Goal: Complete application form

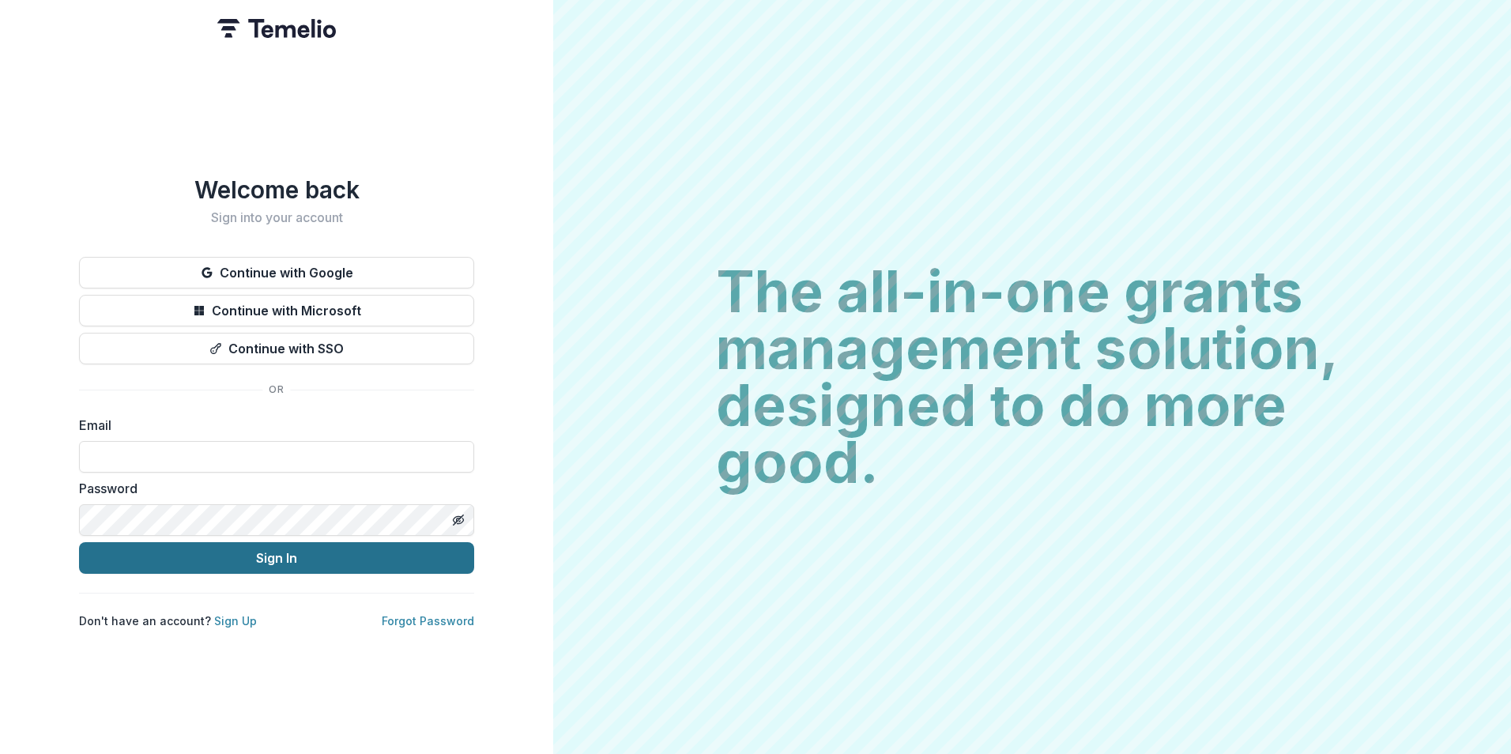
type input "**********"
click at [293, 555] on button "Sign In" at bounding box center [276, 558] width 395 height 32
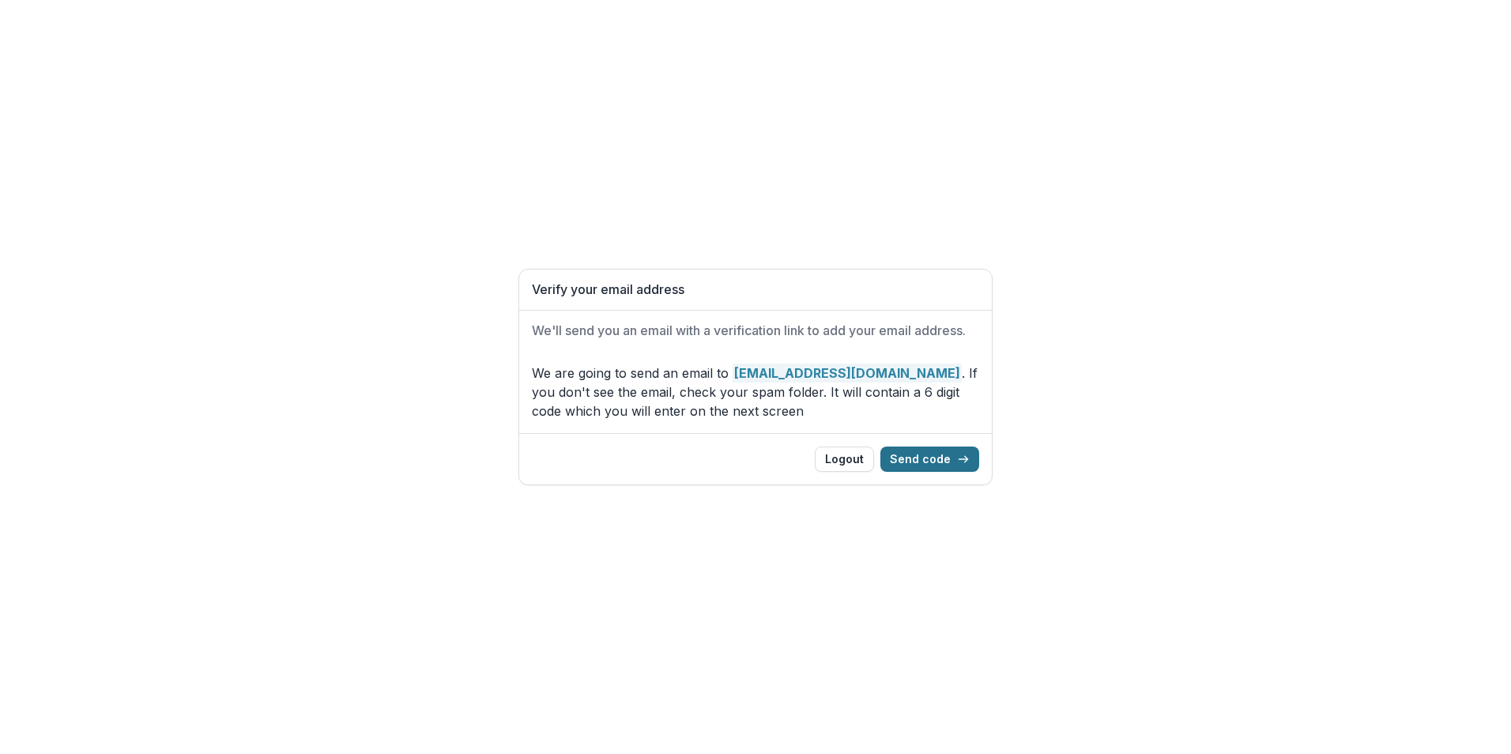
click at [946, 458] on button "Send code" at bounding box center [929, 458] width 99 height 25
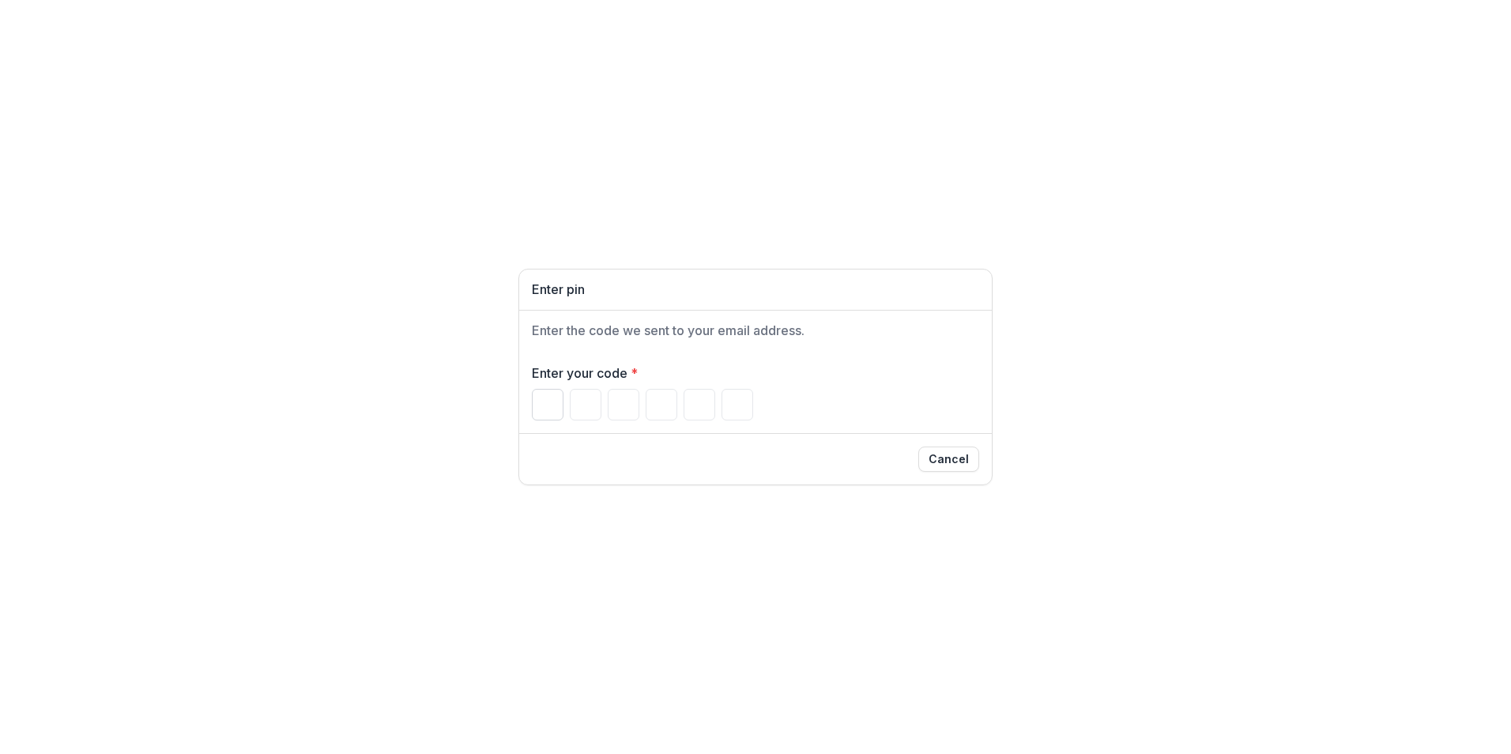
click at [540, 408] on input "Please enter your pin code" at bounding box center [548, 405] width 32 height 32
type input "*"
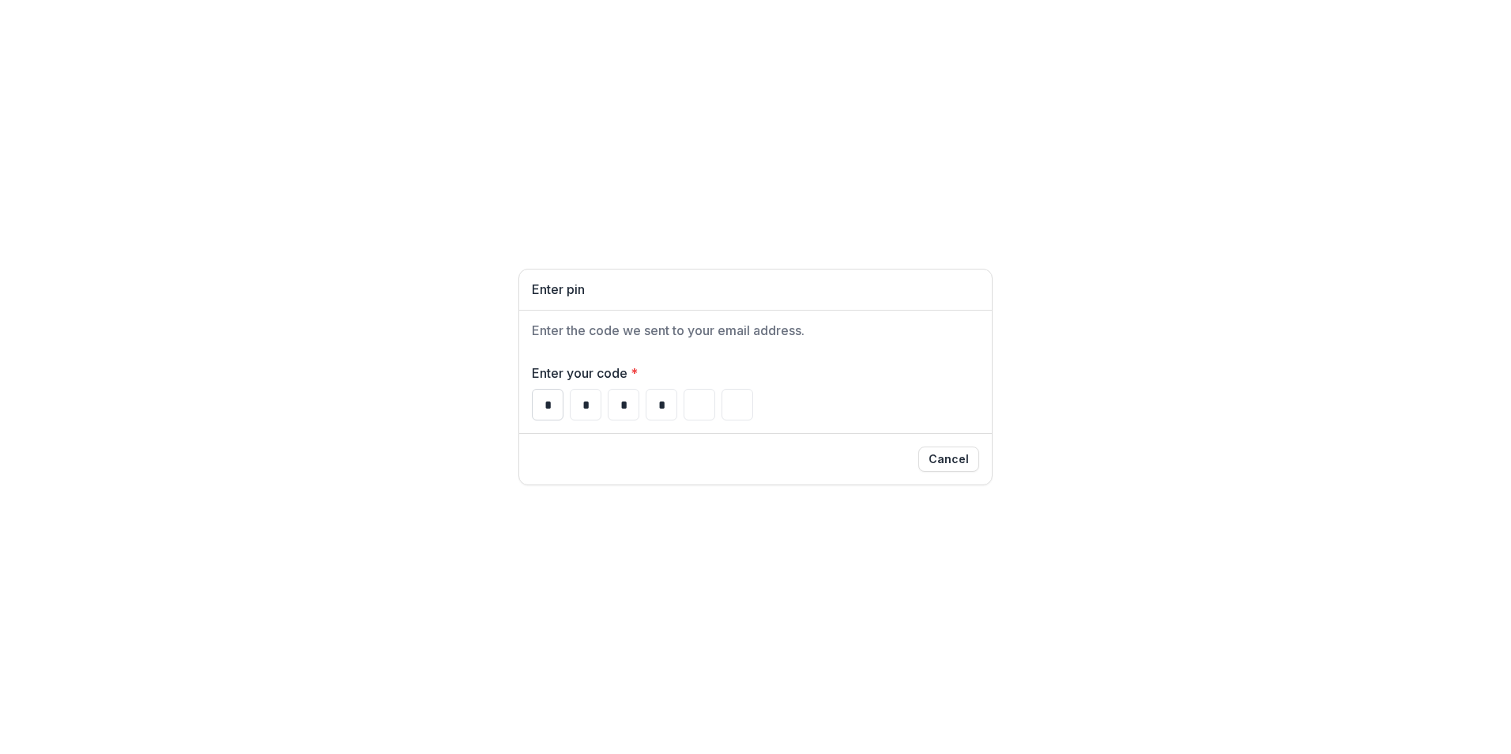
type input "*"
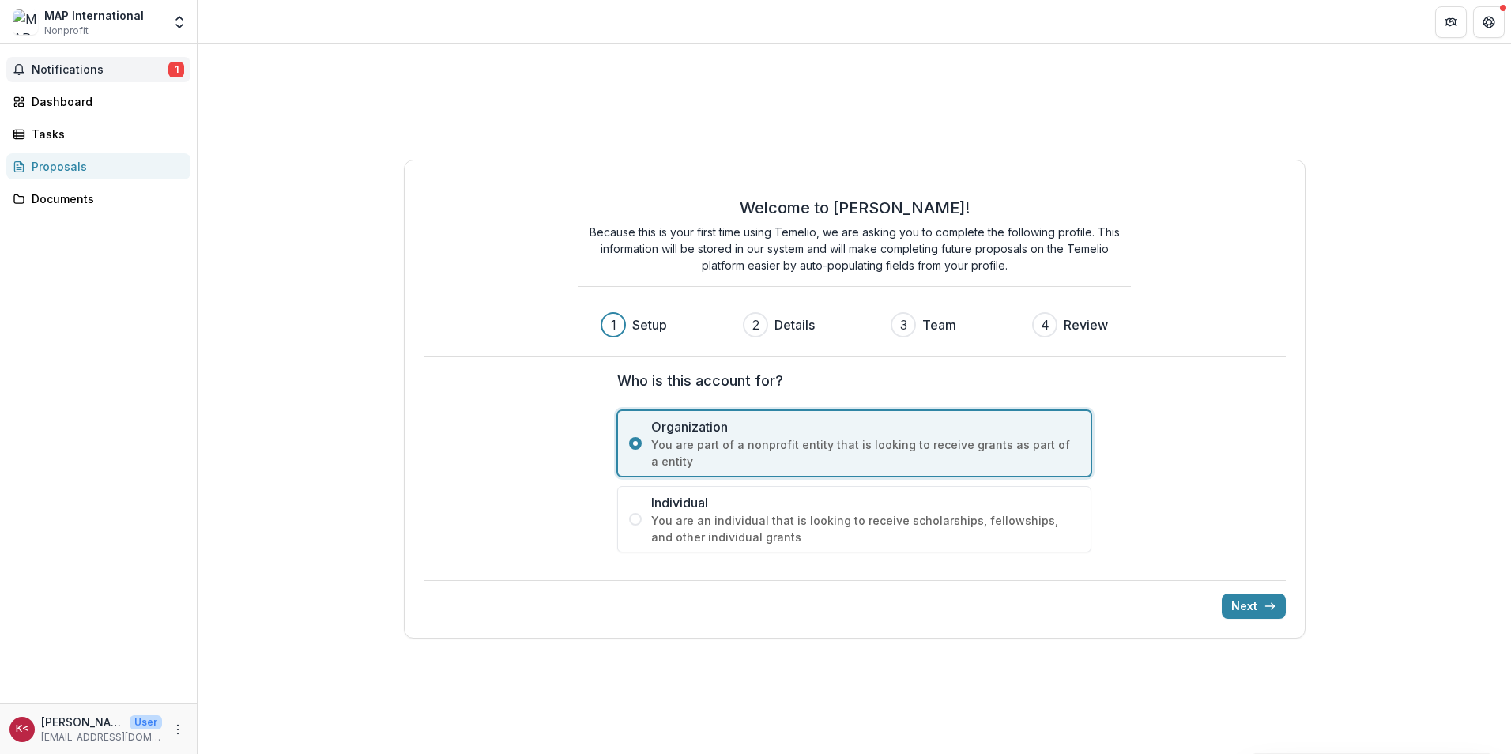
click at [115, 66] on span "Notifications" at bounding box center [100, 69] width 137 height 13
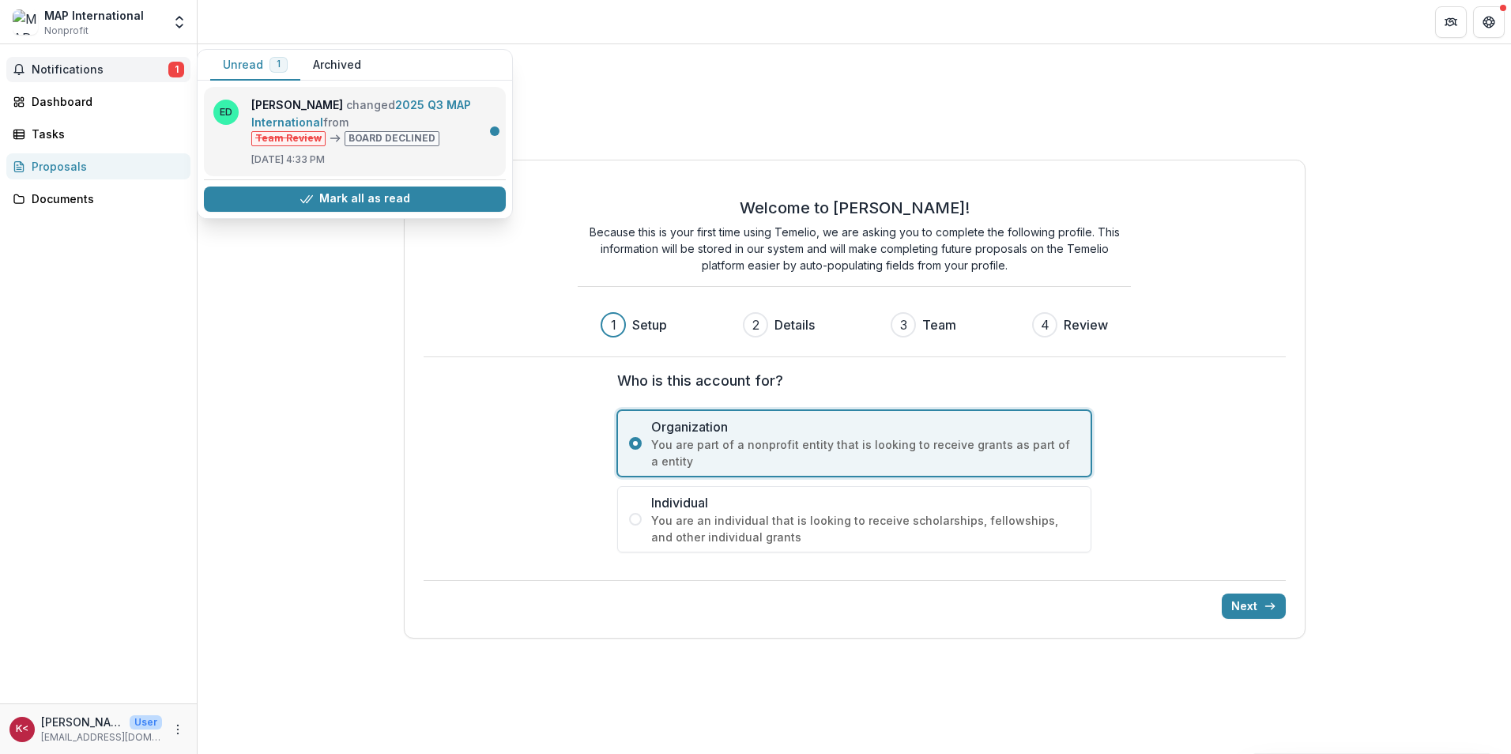
click at [367, 102] on link "2025 Q3 MAP International" at bounding box center [361, 113] width 220 height 31
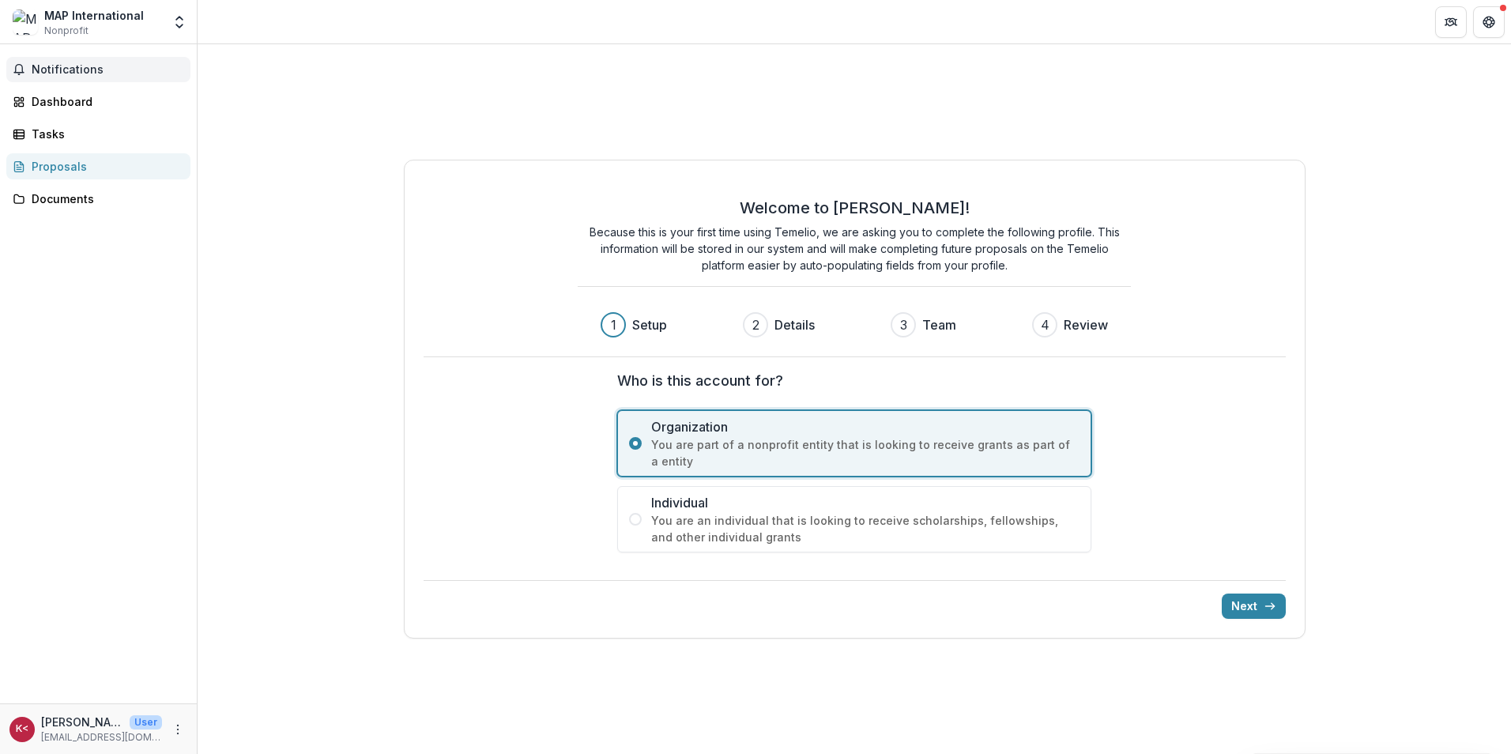
click at [80, 73] on span "Notifications" at bounding box center [108, 69] width 152 height 13
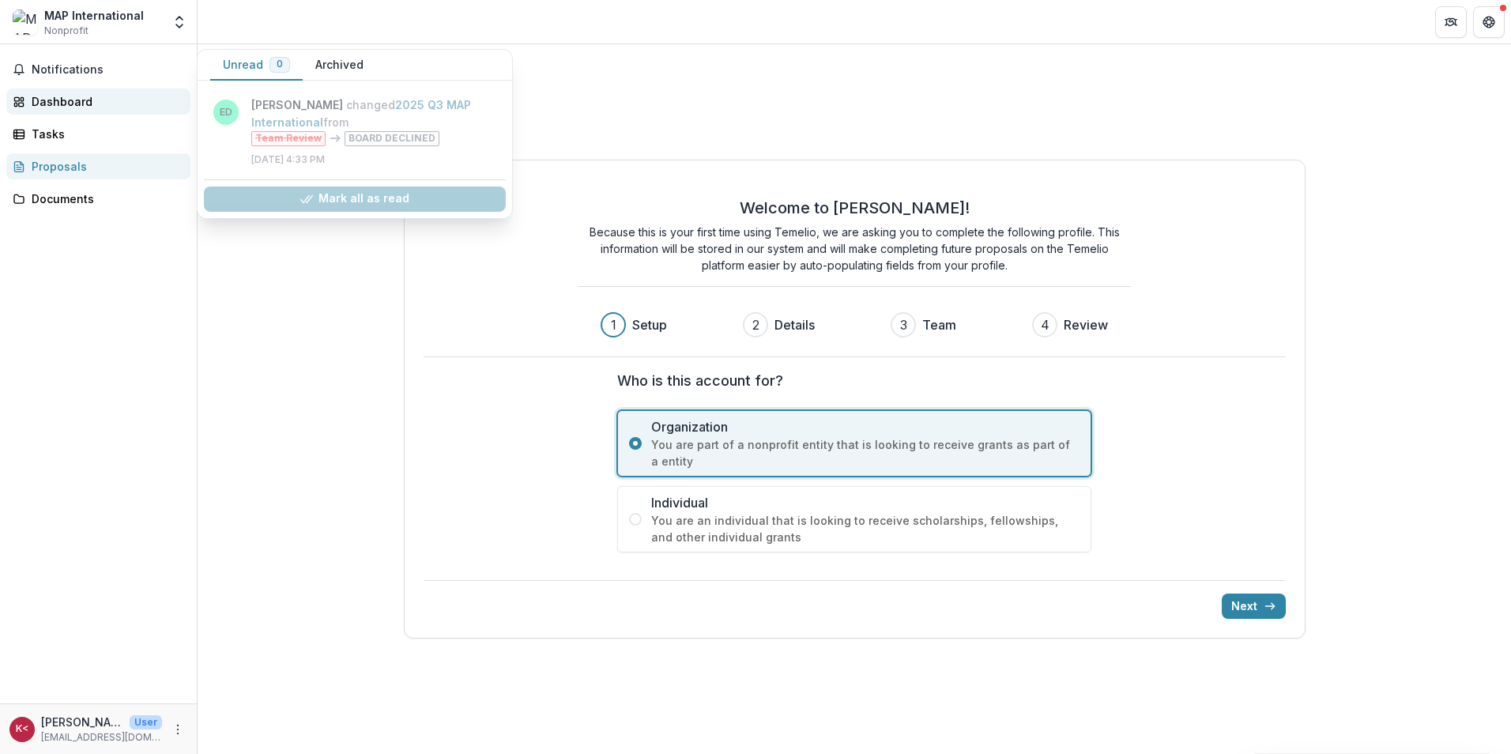
click at [79, 100] on div "Dashboard" at bounding box center [105, 101] width 146 height 17
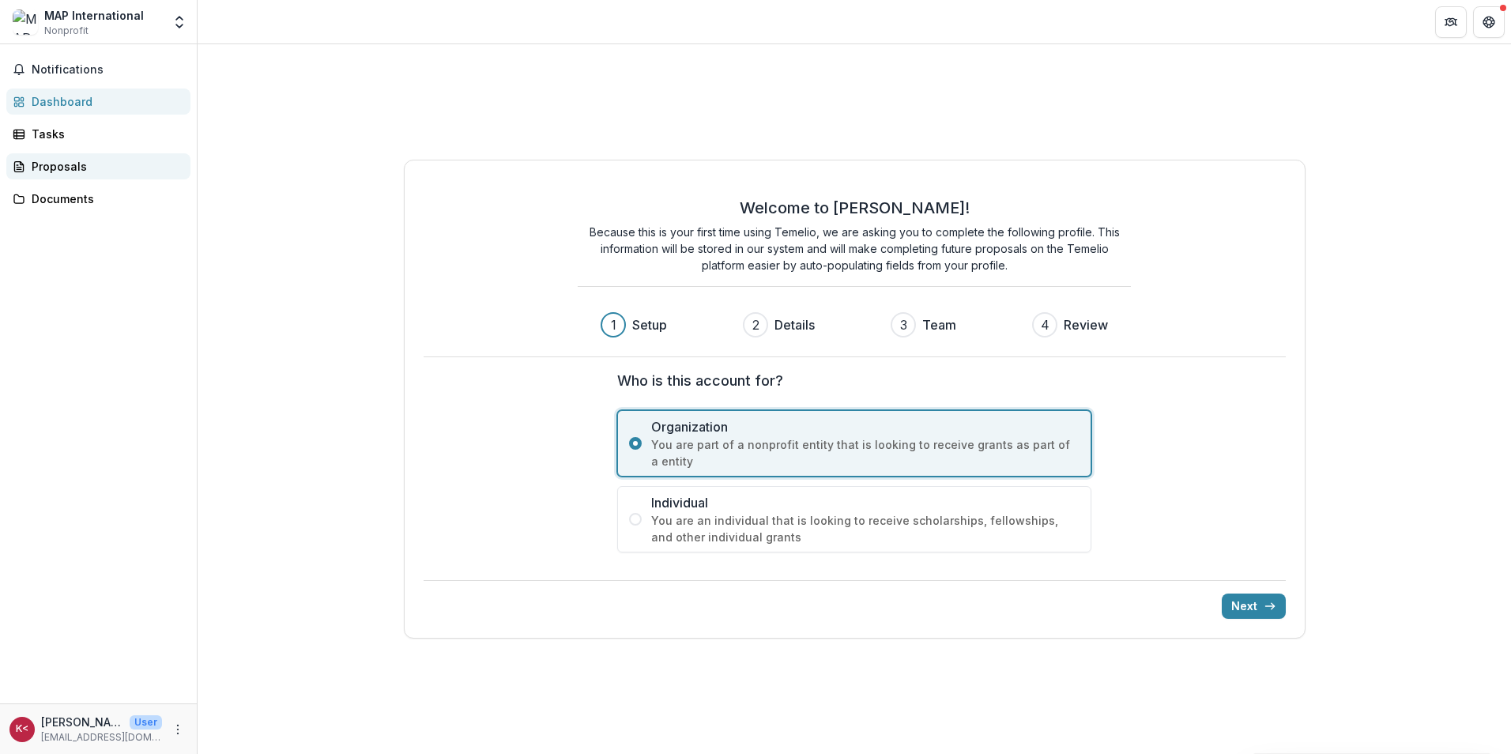
click at [66, 163] on div "Proposals" at bounding box center [105, 166] width 146 height 17
click at [93, 27] on div "MAP International Nonprofit" at bounding box center [94, 22] width 100 height 31
click at [1244, 604] on button "Next" at bounding box center [1253, 605] width 64 height 25
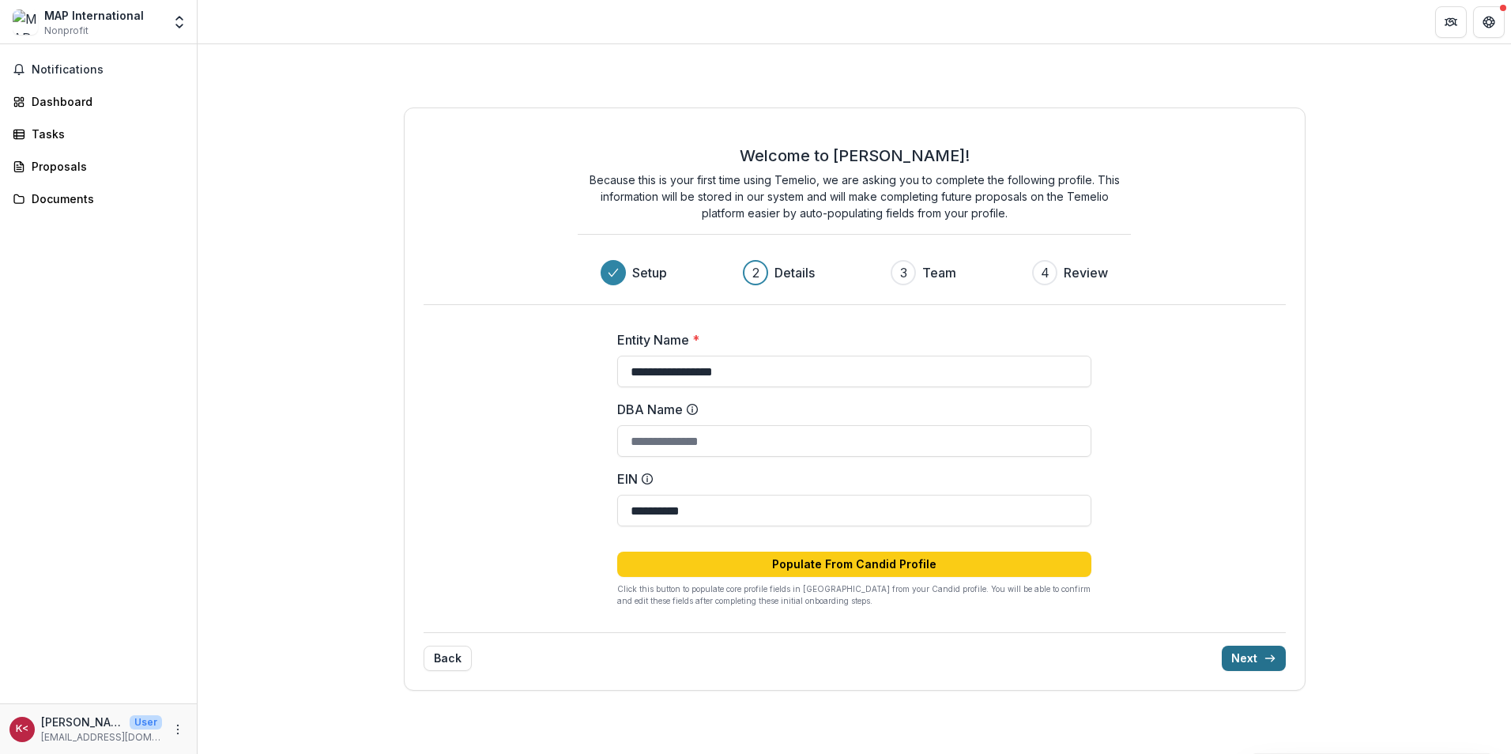
click at [1252, 661] on button "Next" at bounding box center [1253, 658] width 64 height 25
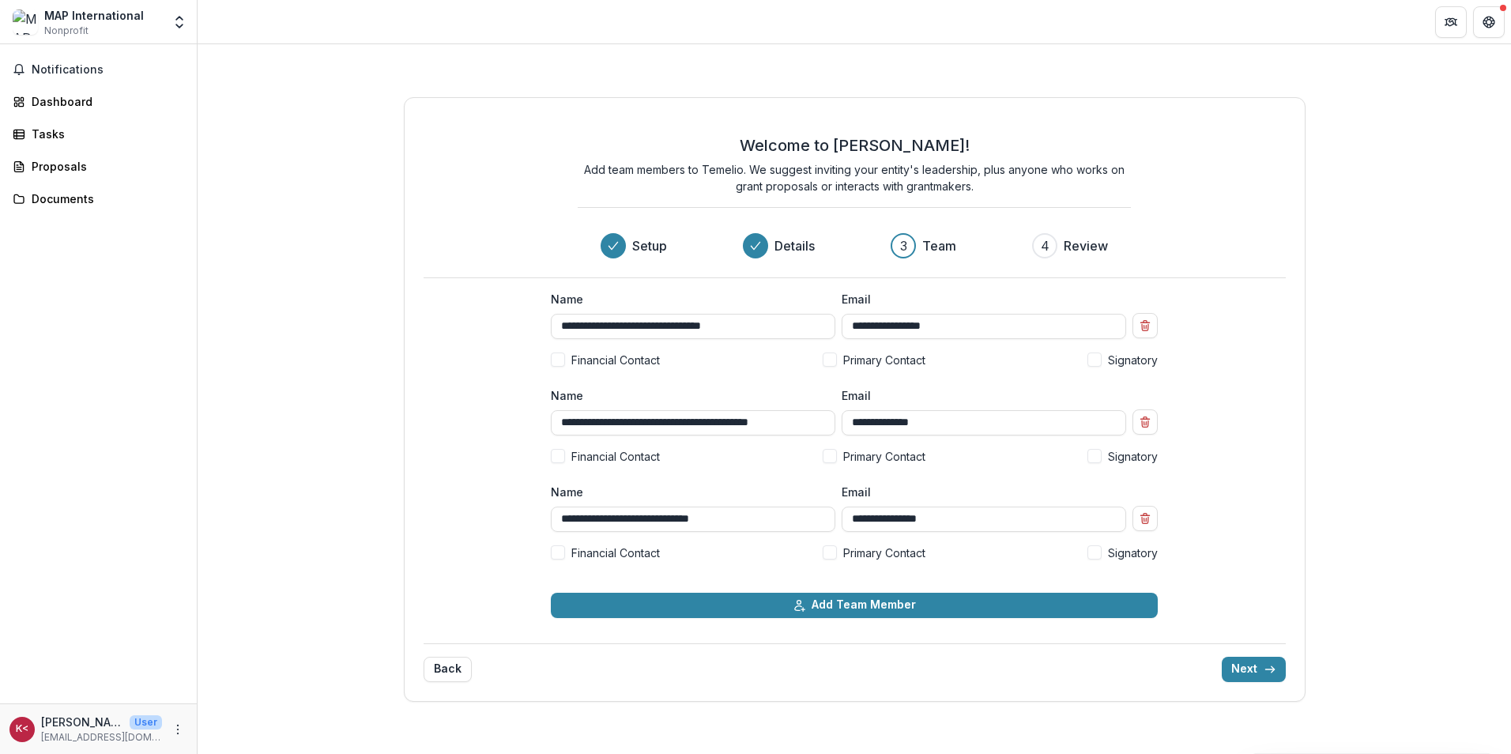
click at [837, 457] on label "Primary Contact" at bounding box center [873, 456] width 103 height 17
click at [567, 354] on label "Financial Contact" at bounding box center [605, 360] width 109 height 17
click at [1093, 556] on span at bounding box center [1094, 552] width 14 height 14
click at [1243, 667] on button "Next" at bounding box center [1253, 669] width 64 height 25
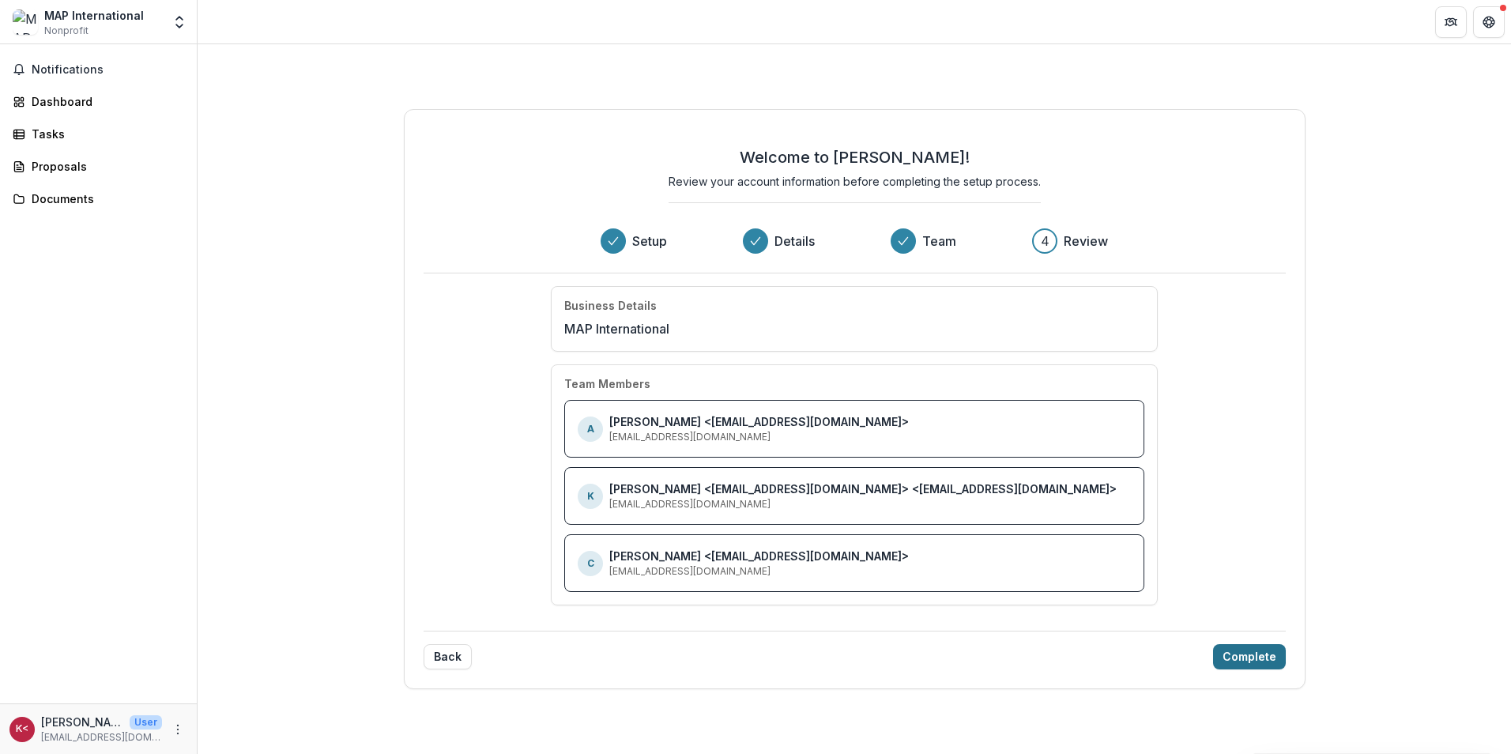
click at [1252, 651] on button "Complete" at bounding box center [1249, 656] width 73 height 25
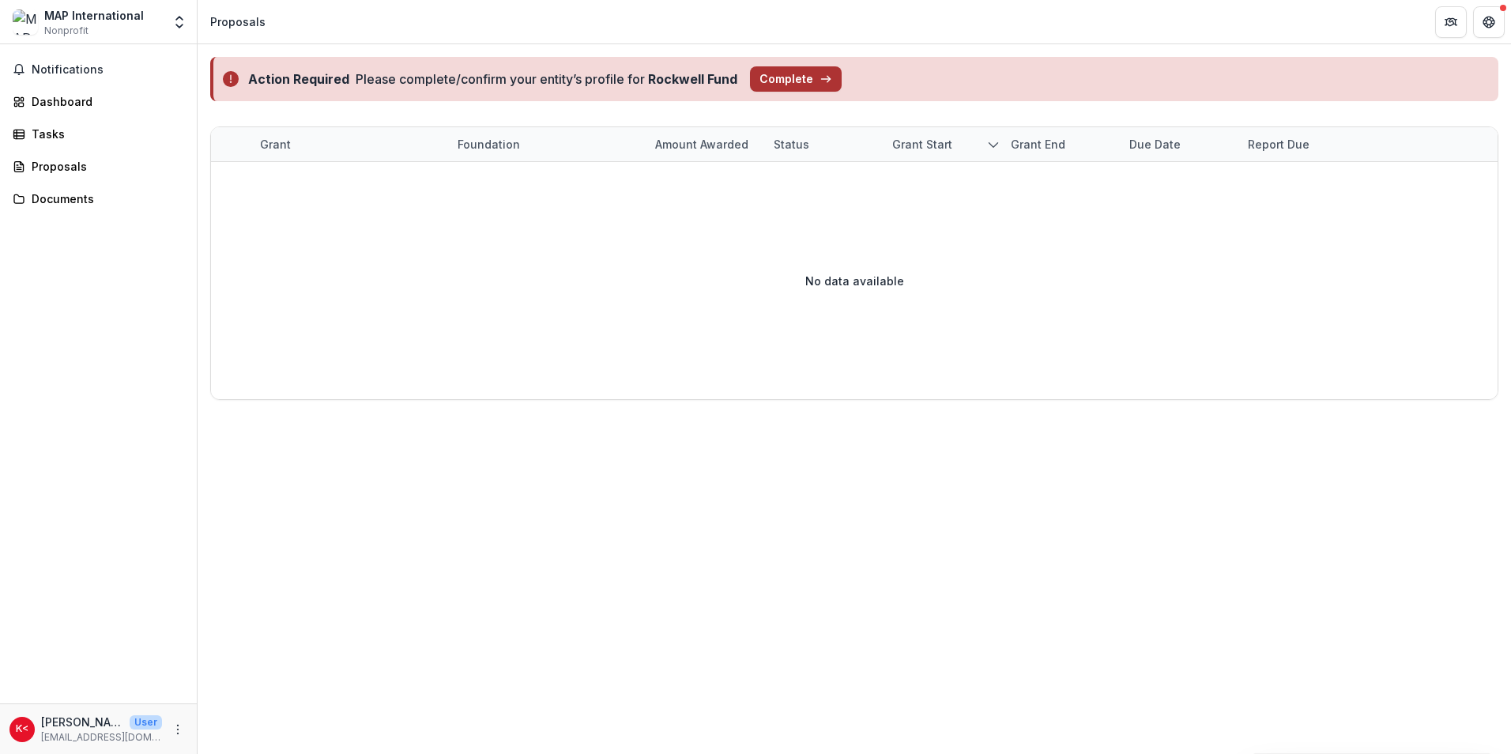
click at [789, 75] on button "Complete" at bounding box center [796, 78] width 92 height 25
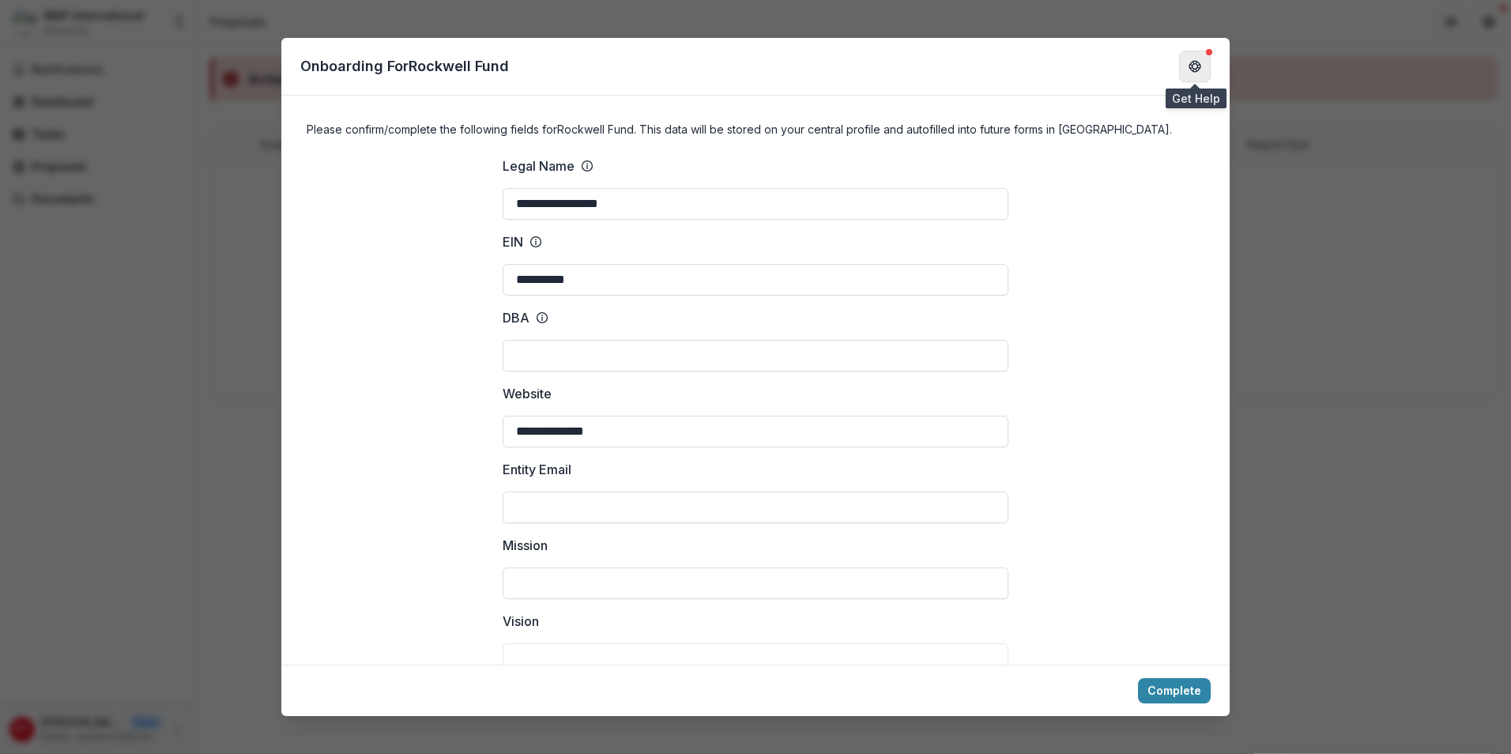
click at [1206, 56] on button "Get Help" at bounding box center [1195, 67] width 32 height 32
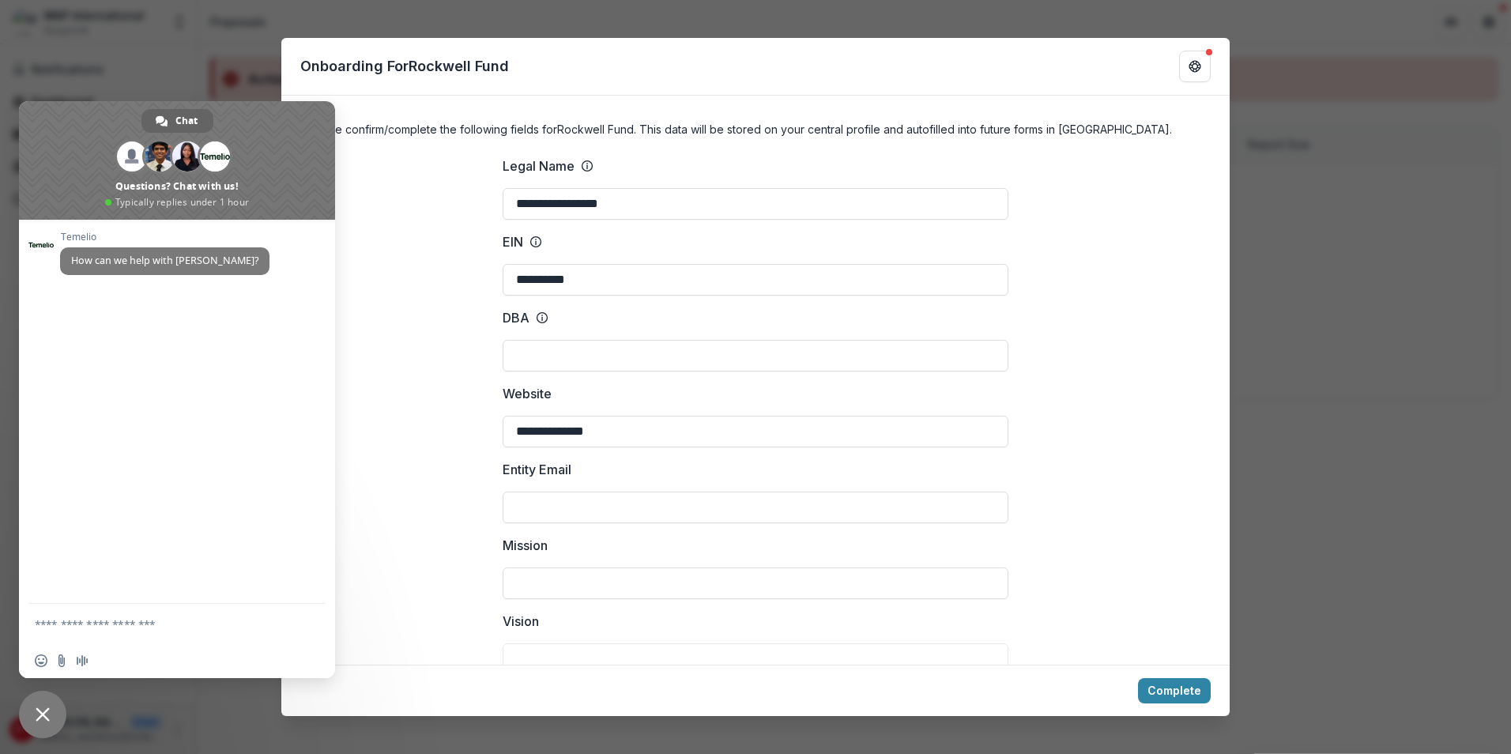
click at [1364, 345] on div "**********" at bounding box center [755, 377] width 1511 height 754
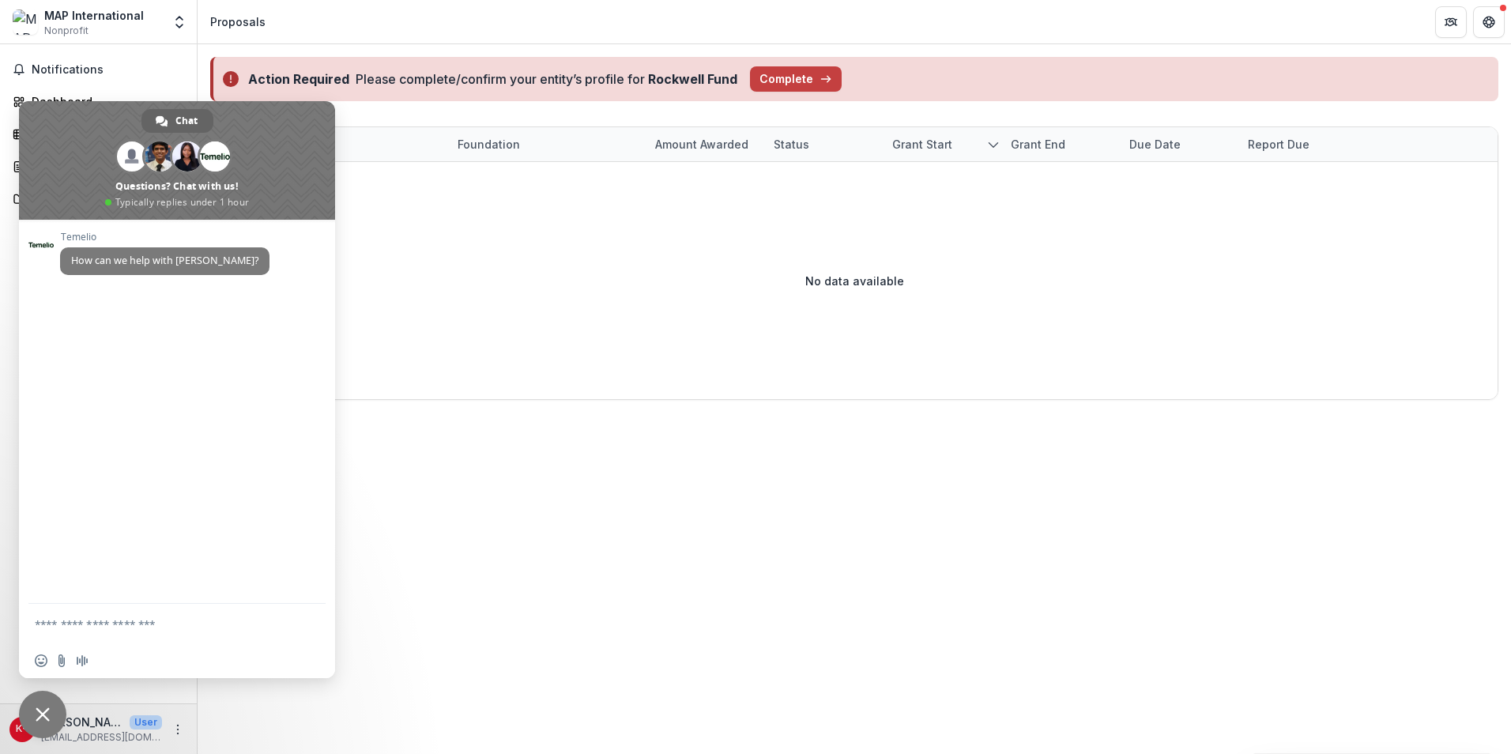
click at [622, 551] on div "Action Required Please complete/confirm your entity’s profile for Rockwell Fund…" at bounding box center [854, 399] width 1313 height 710
click at [819, 74] on icon "button" at bounding box center [825, 79] width 13 height 13
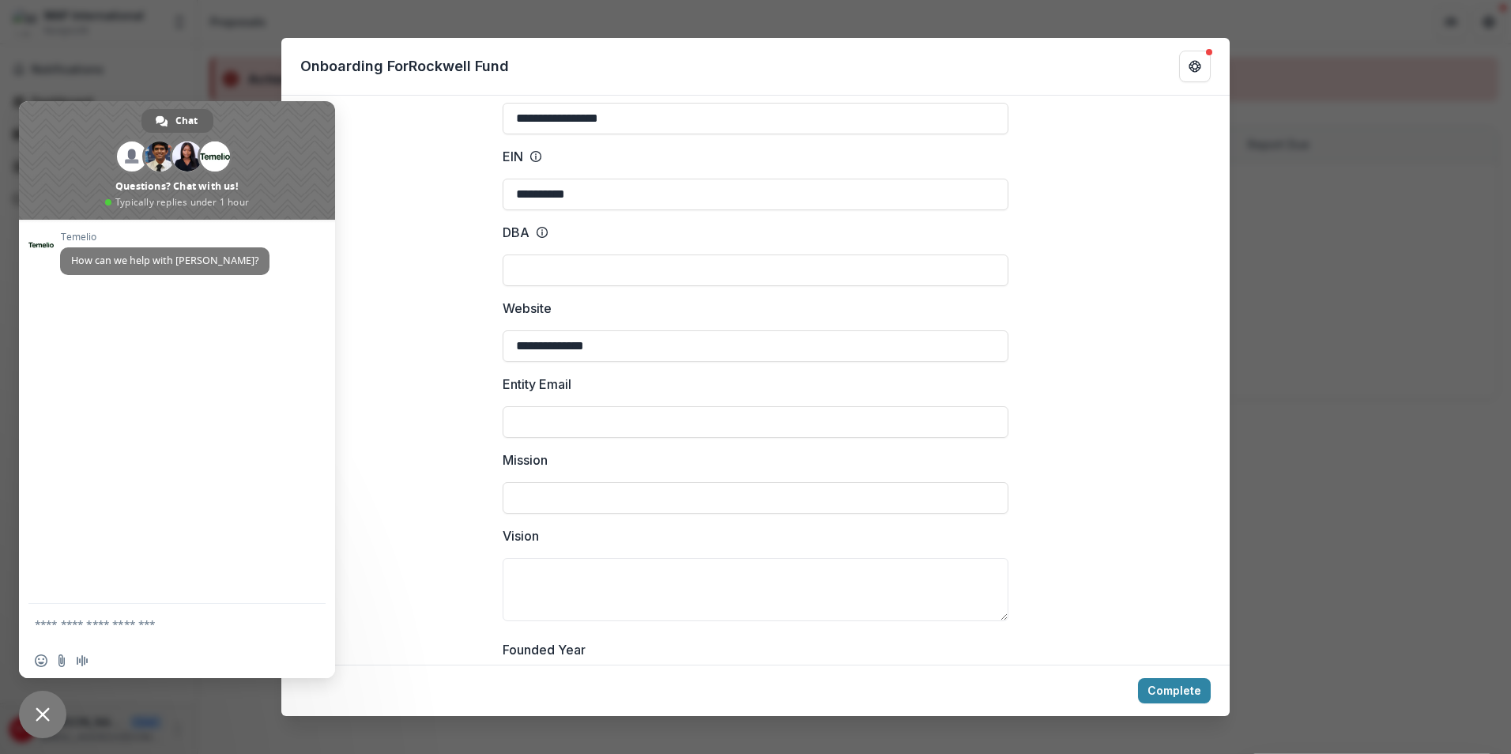
scroll to position [79, 0]
click at [1360, 265] on div "**********" at bounding box center [755, 377] width 1511 height 754
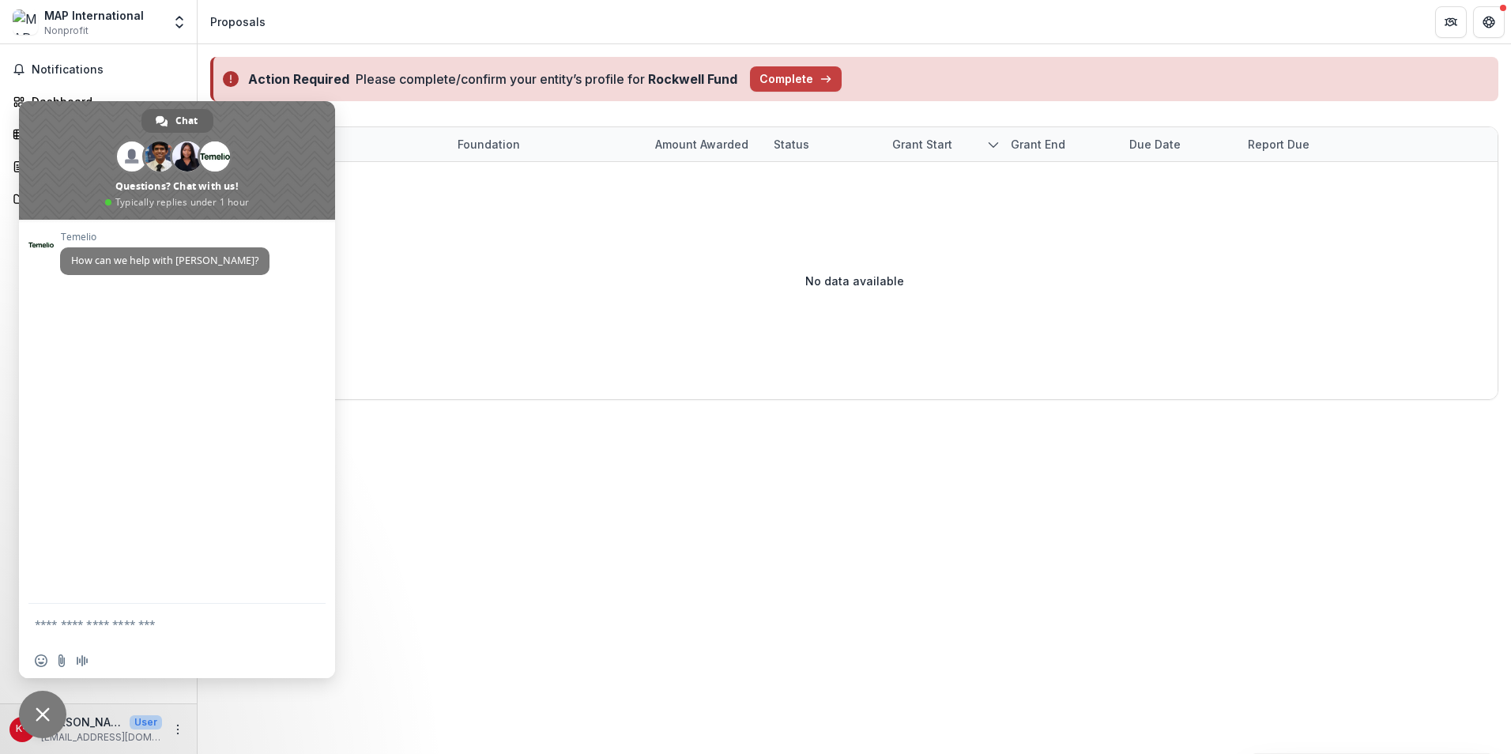
click at [30, 712] on span "Close chat" at bounding box center [42, 714] width 47 height 47
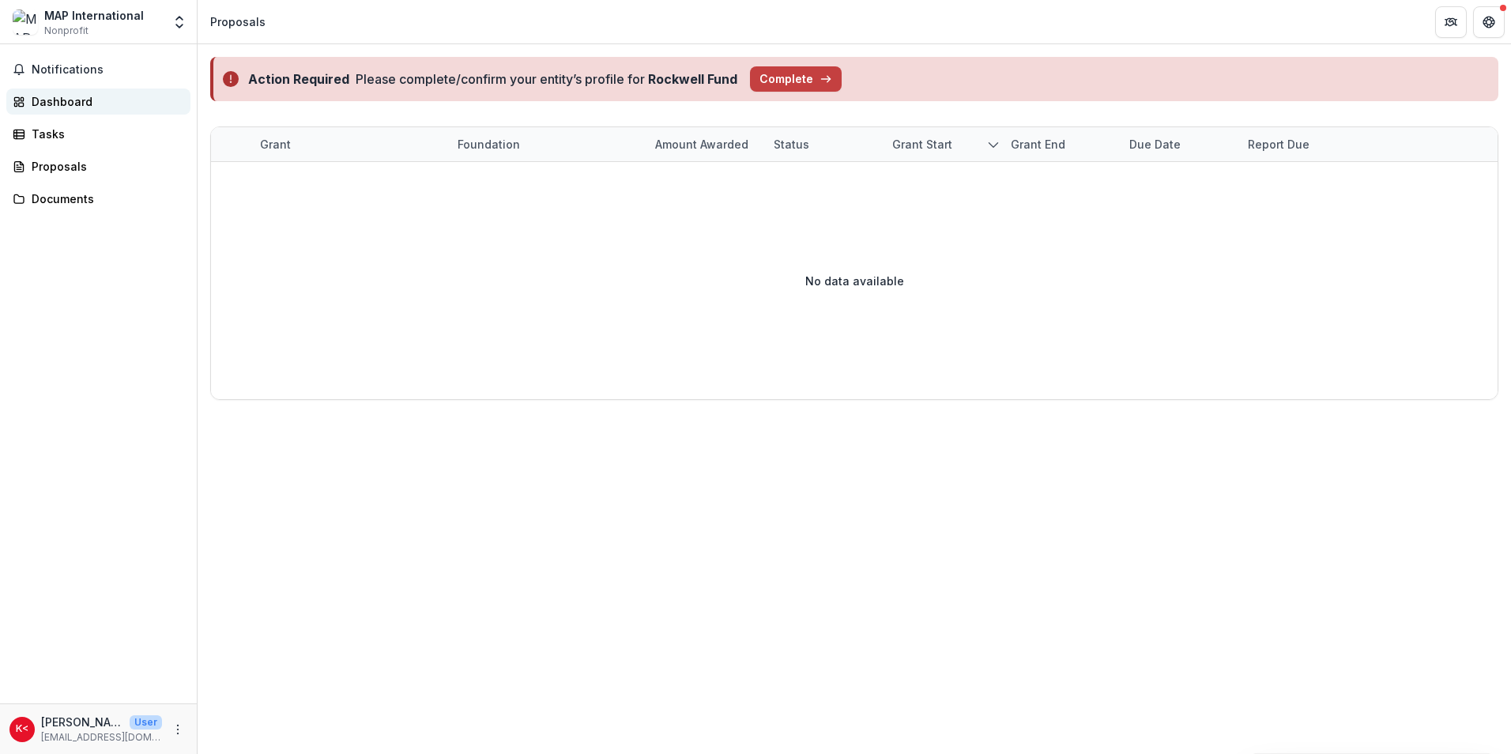
click at [60, 100] on div "Dashboard" at bounding box center [105, 101] width 146 height 17
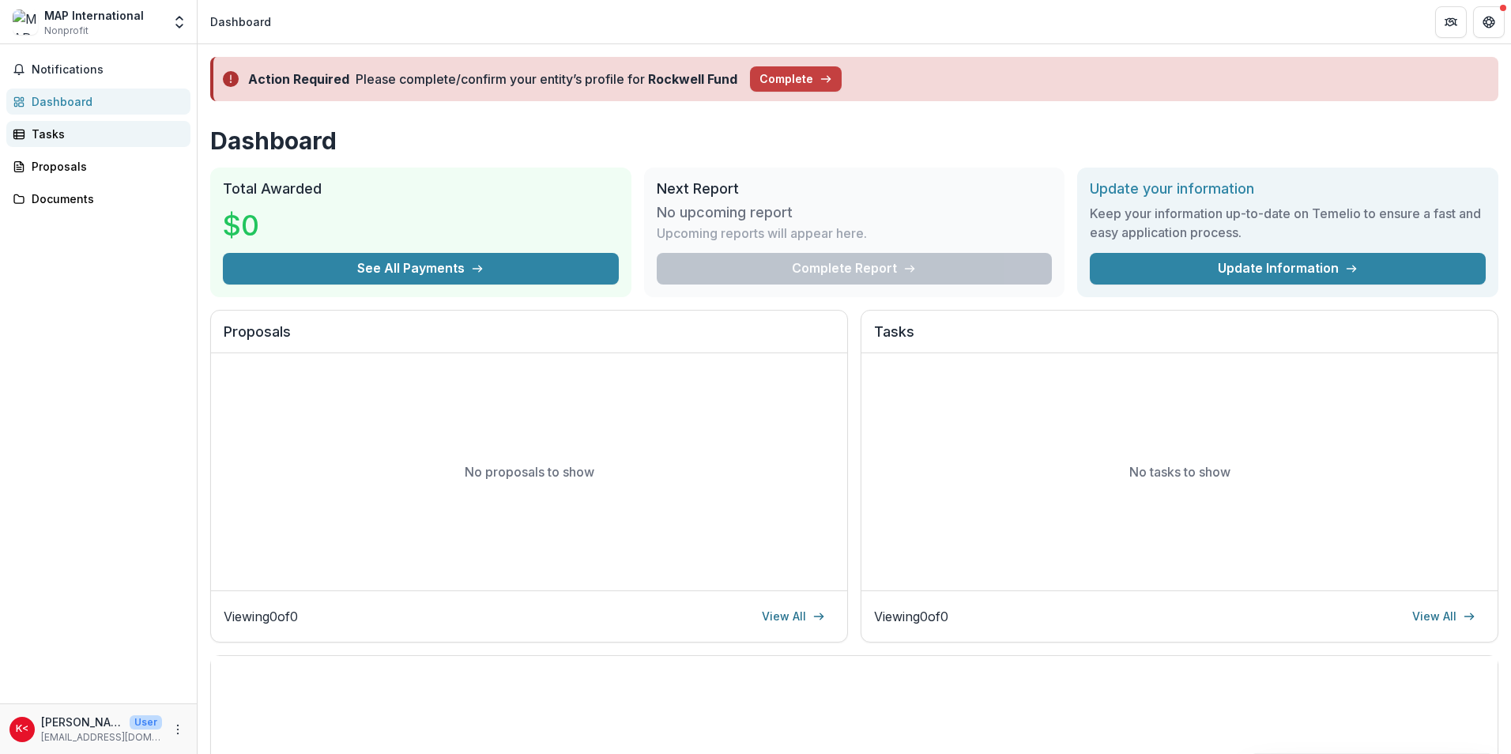
click at [54, 138] on div "Tasks" at bounding box center [105, 134] width 146 height 17
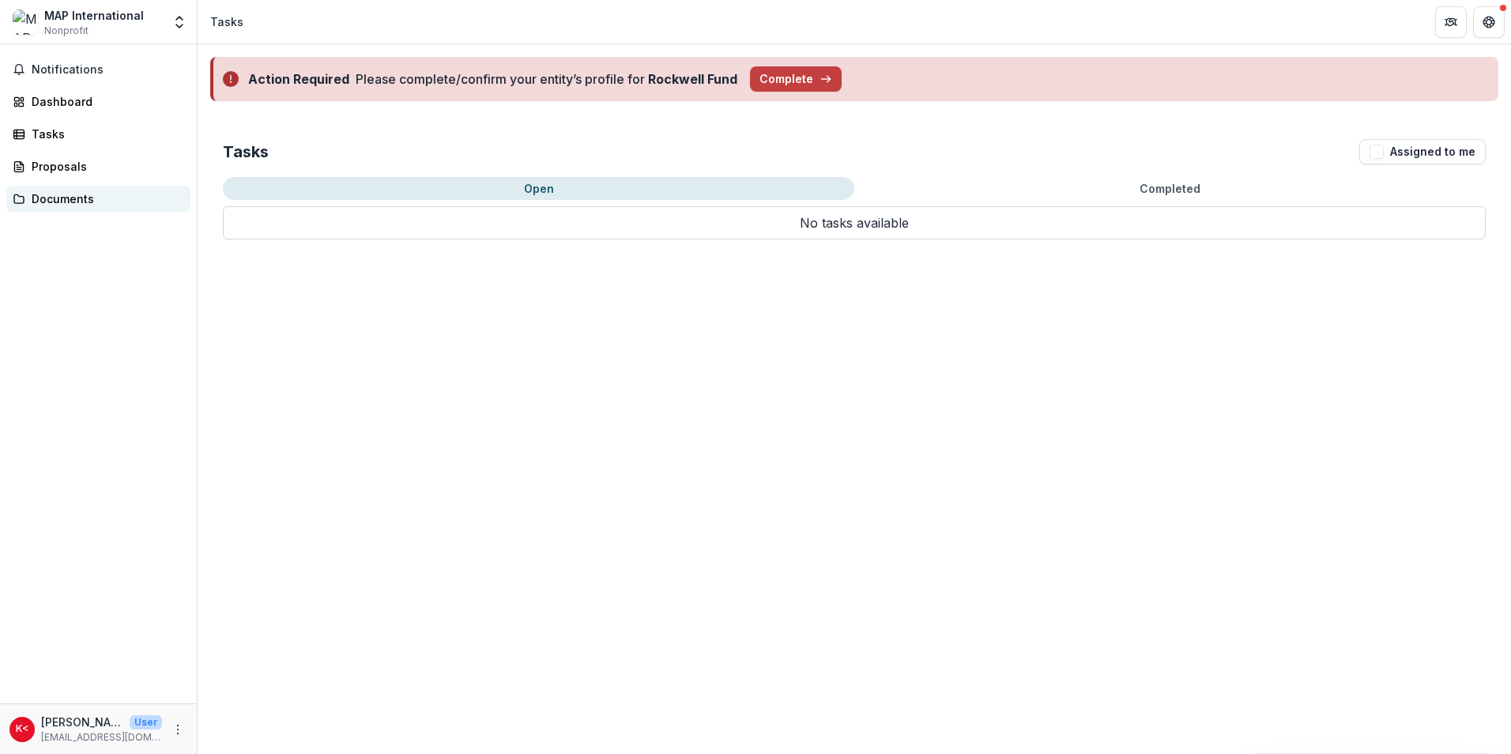
click at [66, 198] on div "Documents" at bounding box center [105, 198] width 146 height 17
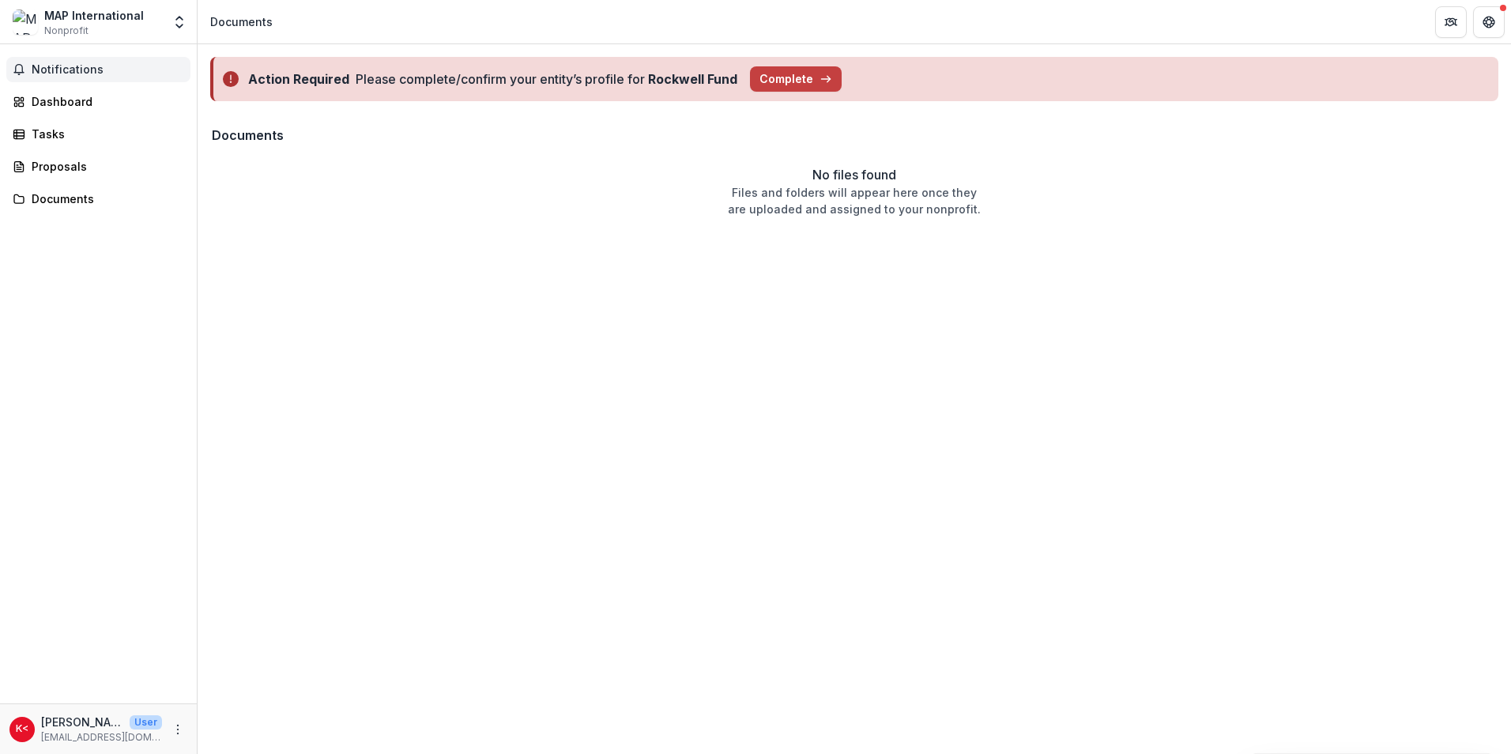
click at [55, 63] on span "Notifications" at bounding box center [108, 69] width 152 height 13
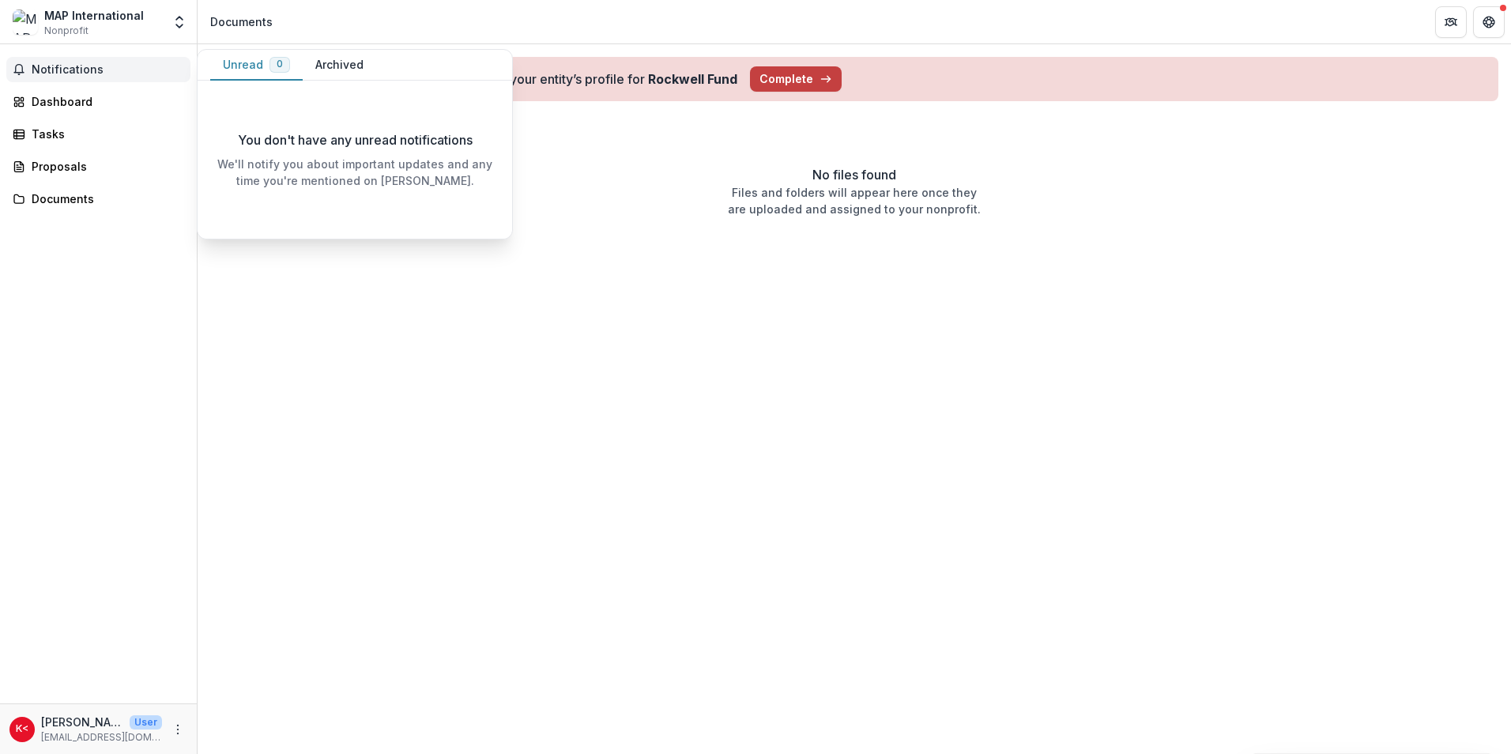
click at [329, 59] on button "Archived" at bounding box center [339, 65] width 73 height 31
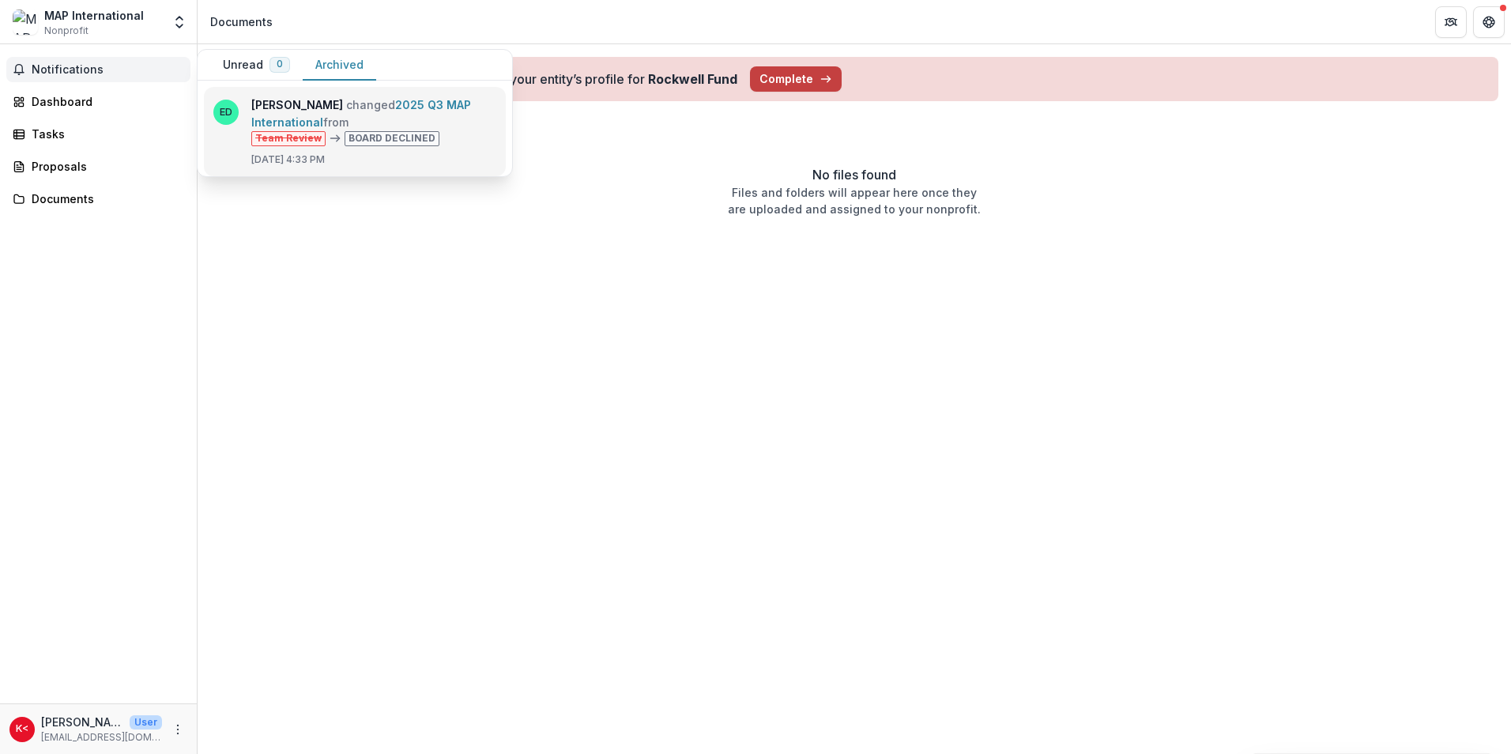
click at [375, 129] on link "2025 Q3 MAP International" at bounding box center [361, 113] width 220 height 31
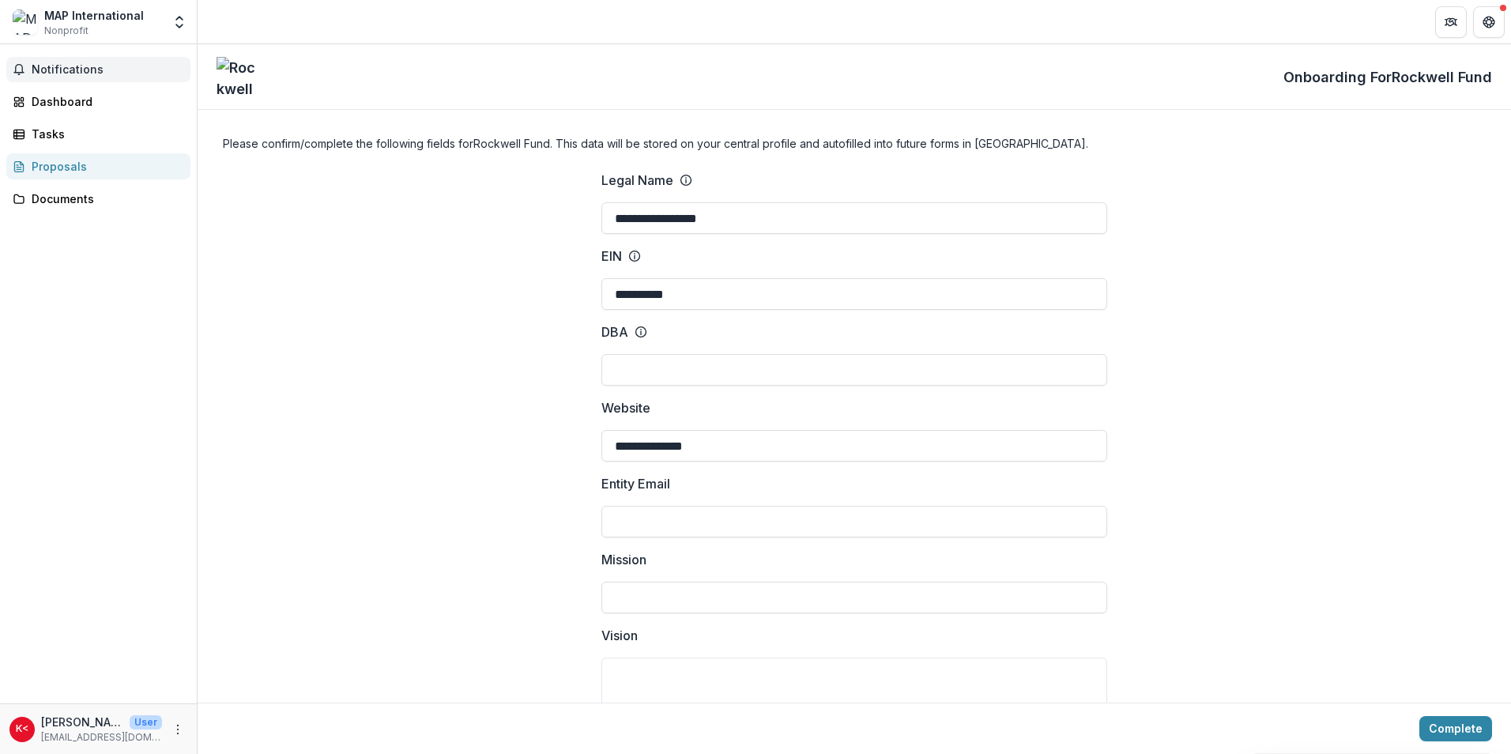
click at [81, 80] on button "Notifications" at bounding box center [98, 69] width 184 height 25
click at [85, 65] on span "Notifications" at bounding box center [108, 69] width 152 height 13
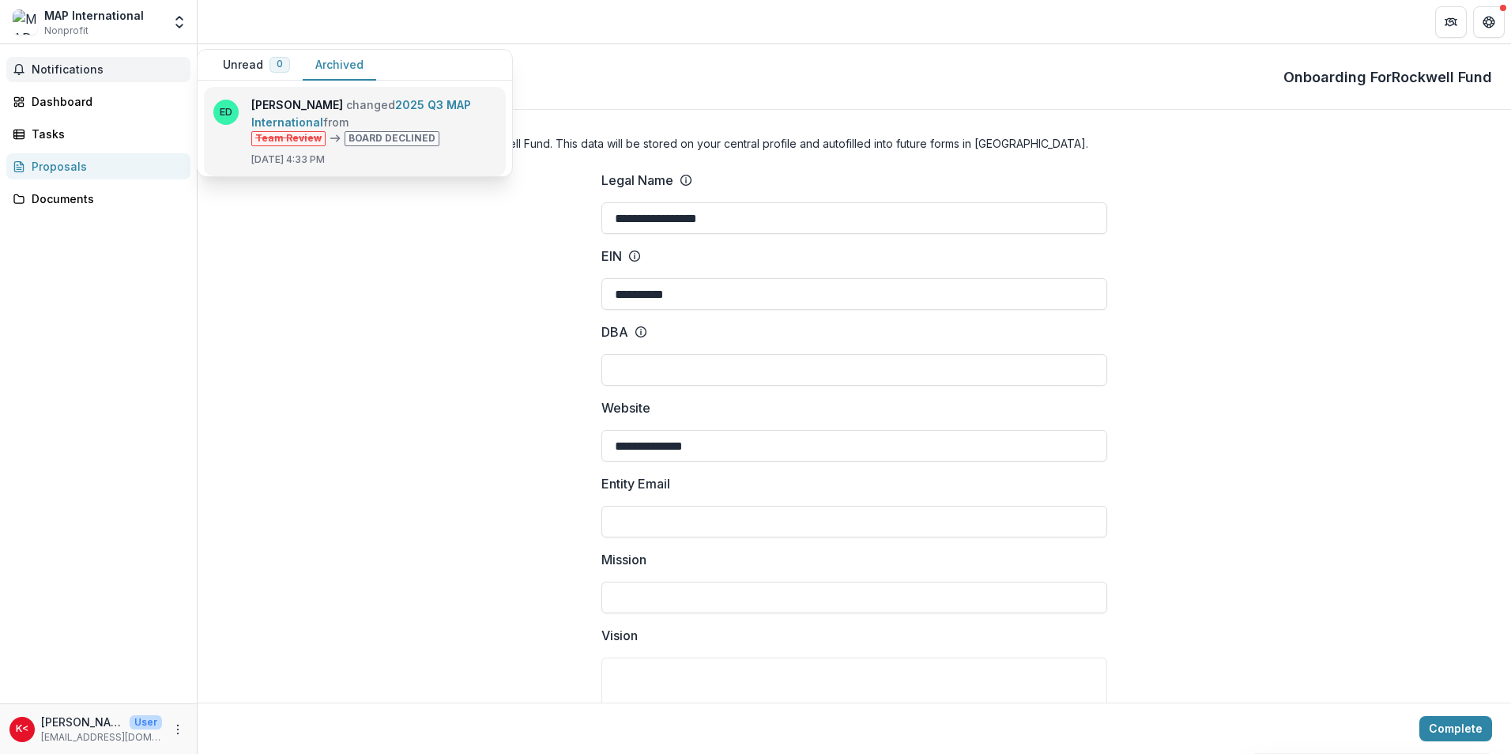
click at [392, 129] on link "2025 Q3 MAP International" at bounding box center [361, 113] width 220 height 31
